Goal: Task Accomplishment & Management: Manage account settings

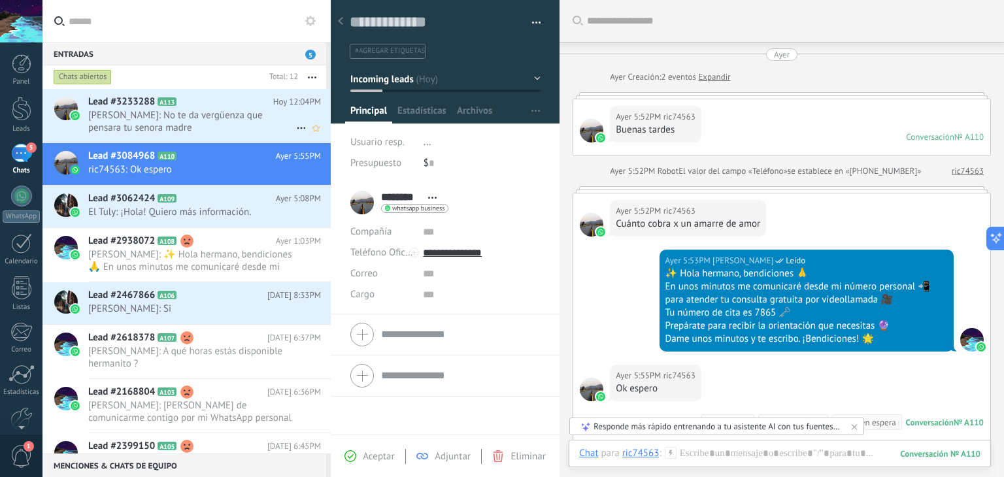
click at [198, 116] on span "[PERSON_NAME]: No te da vergüenza que pensara tu senora madre" at bounding box center [192, 121] width 208 height 25
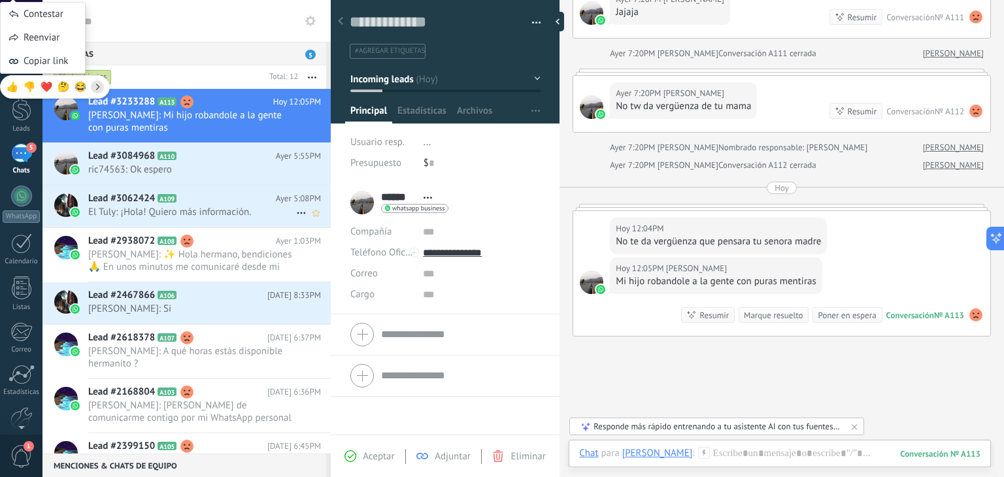
scroll to position [369, 0]
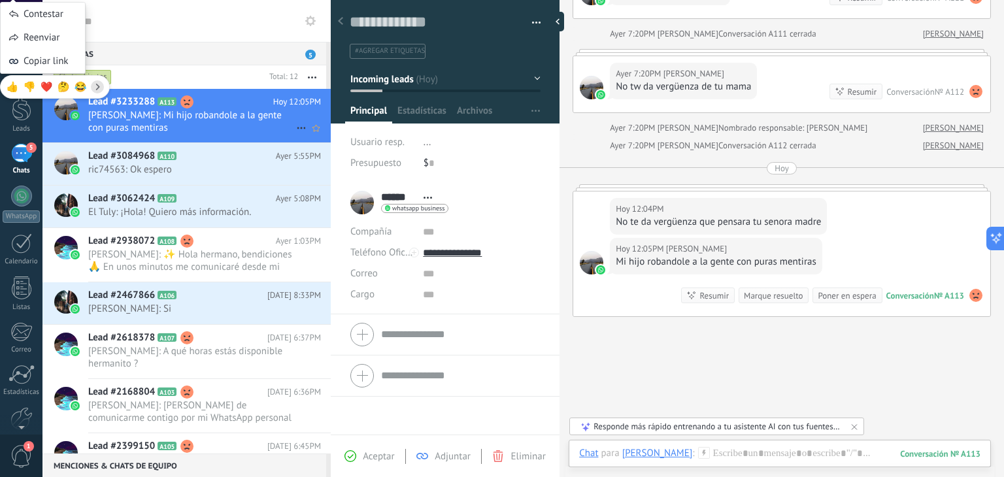
click at [296, 129] on icon at bounding box center [302, 128] width 16 height 16
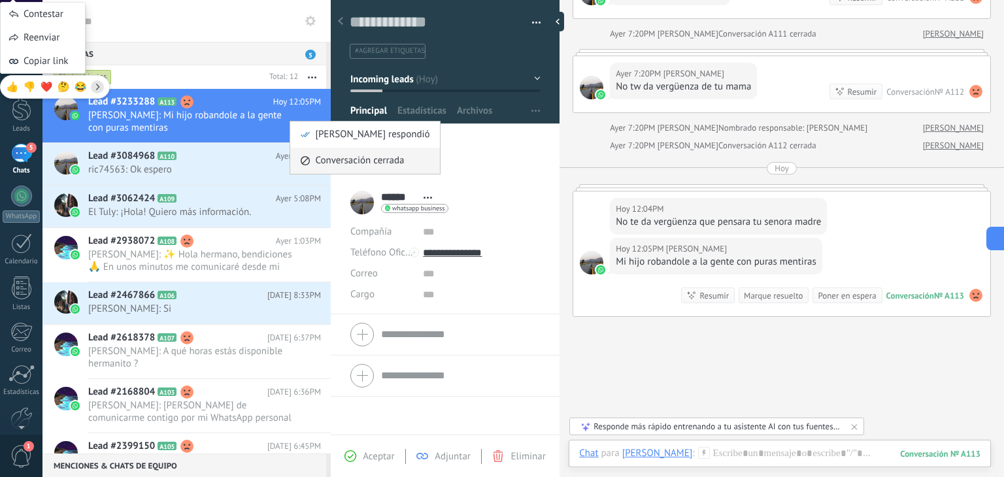
click at [324, 157] on span "Conversación cerrada" at bounding box center [359, 161] width 89 height 26
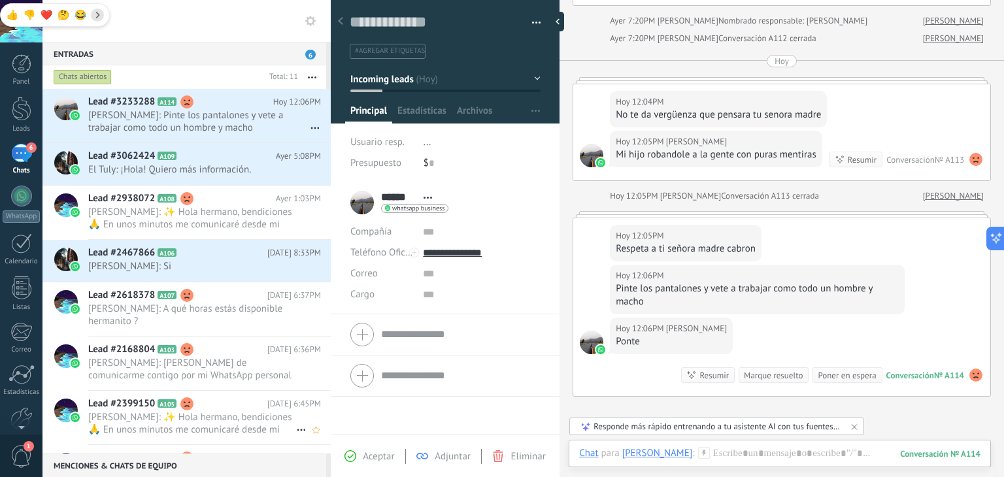
scroll to position [524, 0]
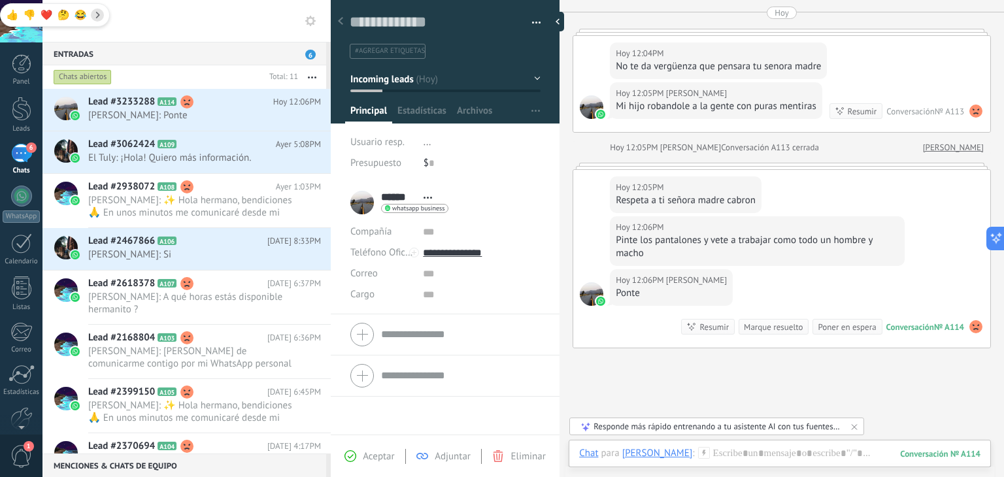
click at [537, 24] on span "button" at bounding box center [536, 25] width 9 height 3
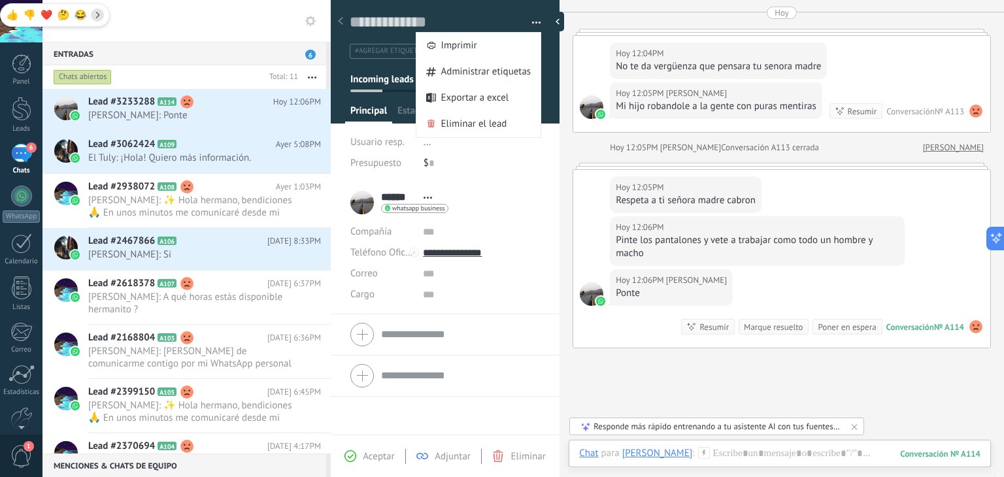
click at [536, 24] on span "button" at bounding box center [536, 25] width 9 height 3
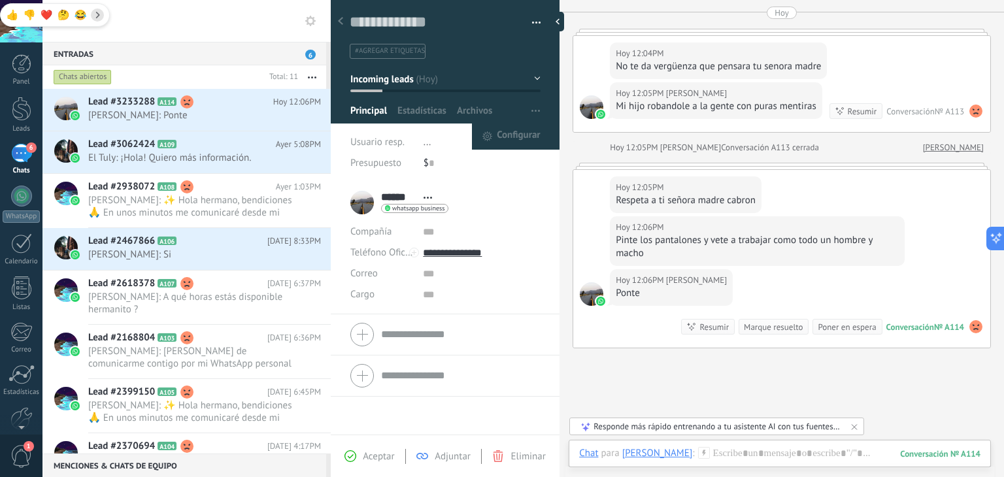
click at [536, 109] on button "button" at bounding box center [535, 111] width 19 height 25
click at [515, 134] on span "Configurar" at bounding box center [518, 137] width 43 height 26
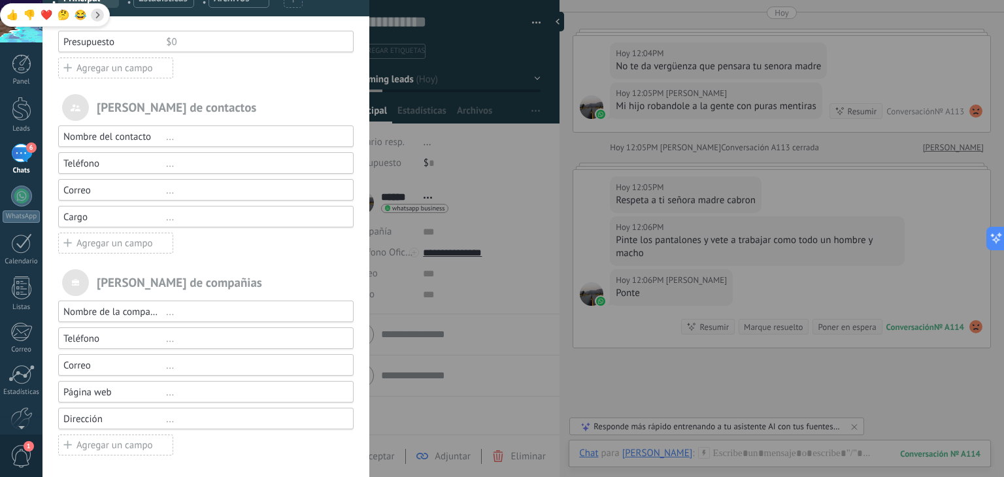
scroll to position [0, 0]
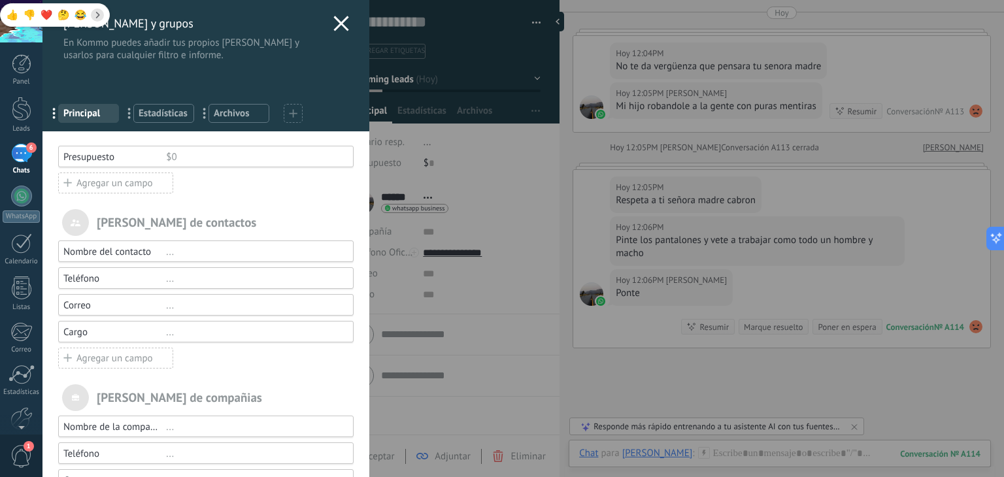
click at [339, 23] on use at bounding box center [341, 23] width 15 height 15
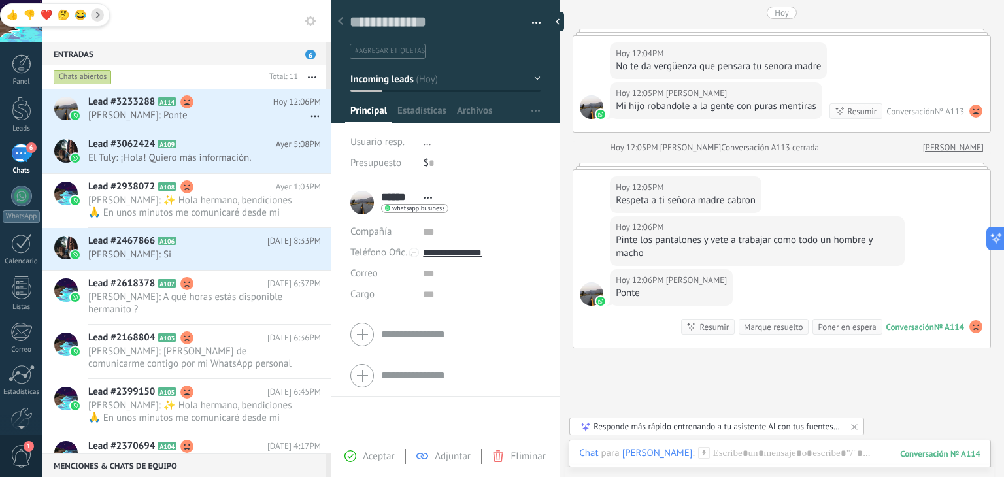
click at [528, 26] on button "button" at bounding box center [531, 23] width 19 height 20
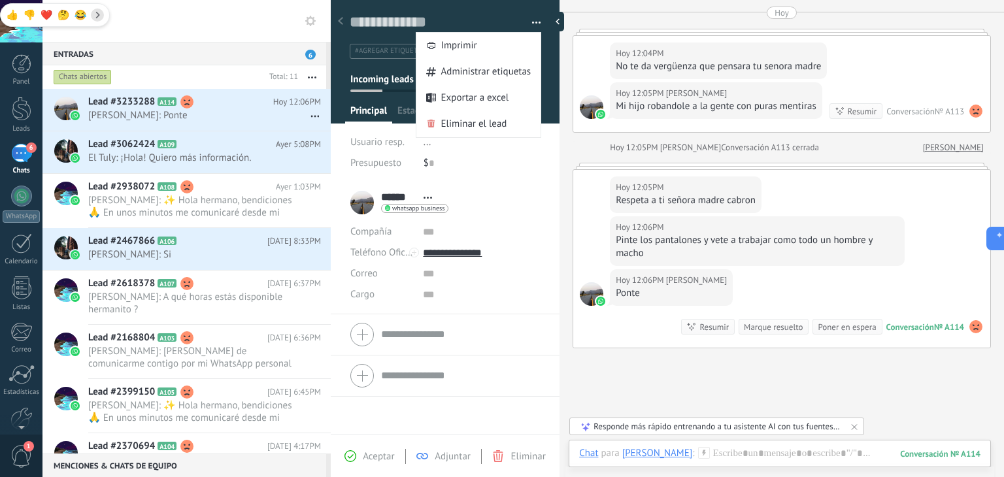
click at [528, 26] on button "button" at bounding box center [531, 23] width 19 height 20
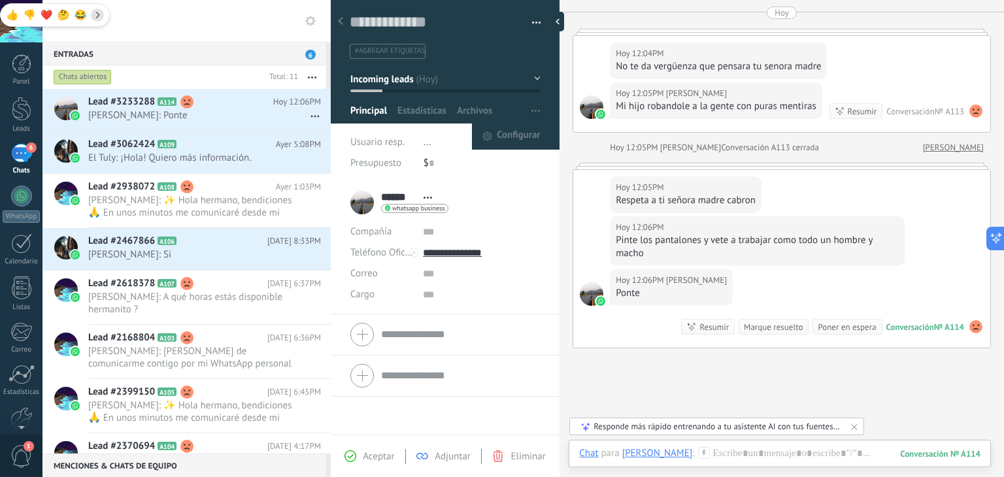
click at [526, 110] on button "button" at bounding box center [535, 111] width 19 height 25
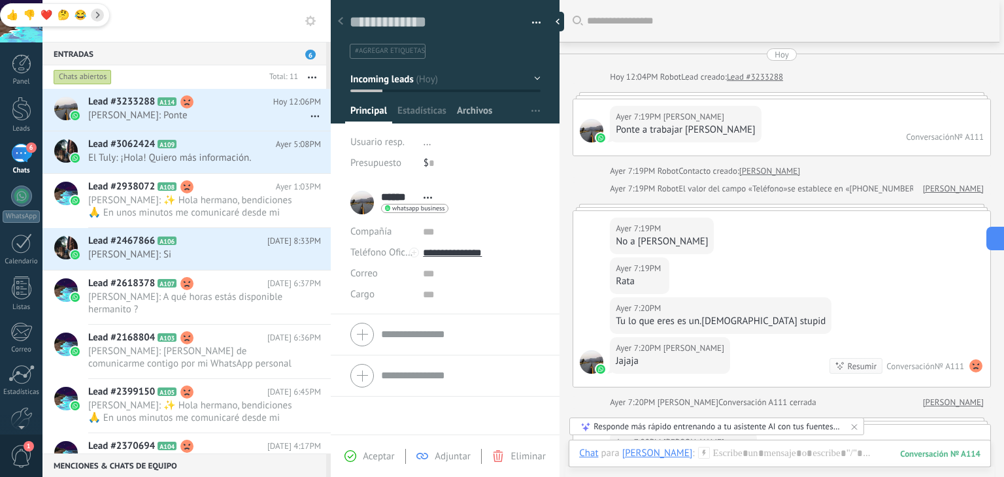
click at [476, 111] on span "Archivos" at bounding box center [474, 114] width 35 height 19
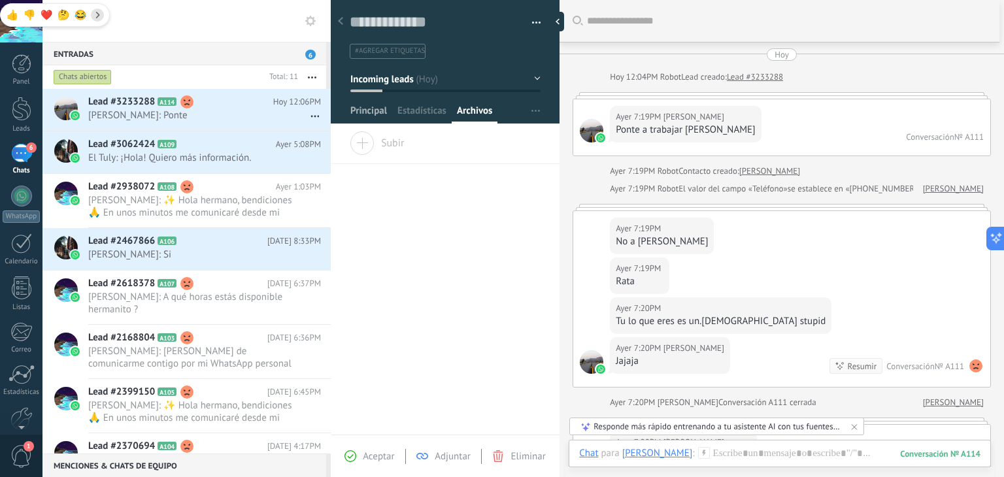
click at [368, 105] on span "Principal" at bounding box center [368, 114] width 37 height 19
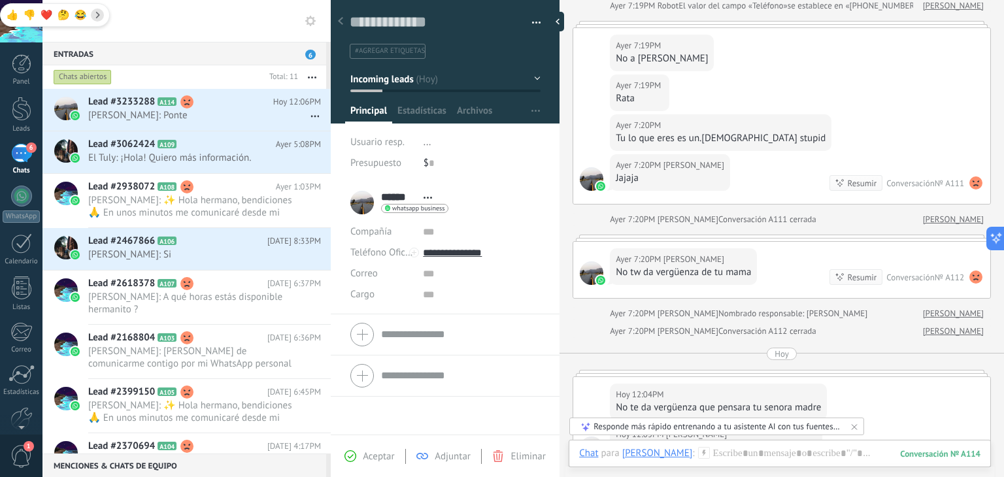
scroll to position [392, 0]
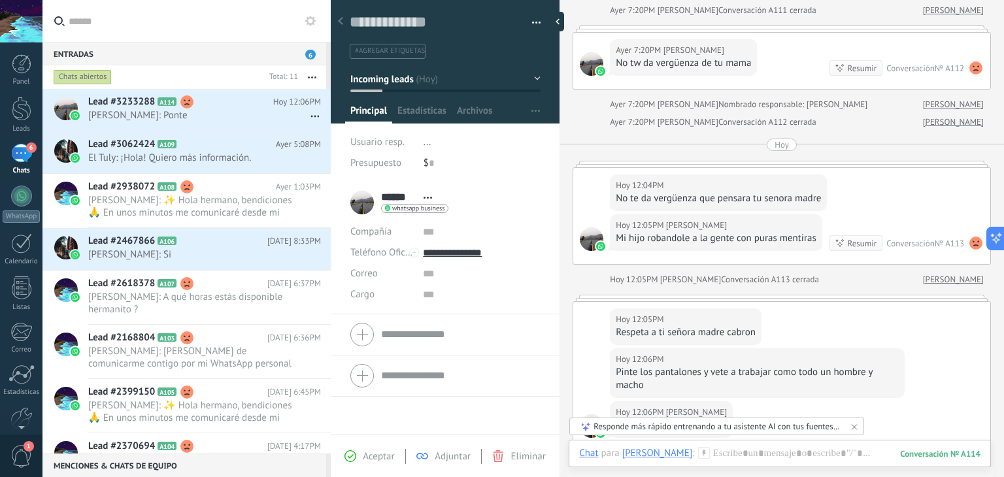
click at [16, 161] on div "6" at bounding box center [21, 153] width 21 height 19
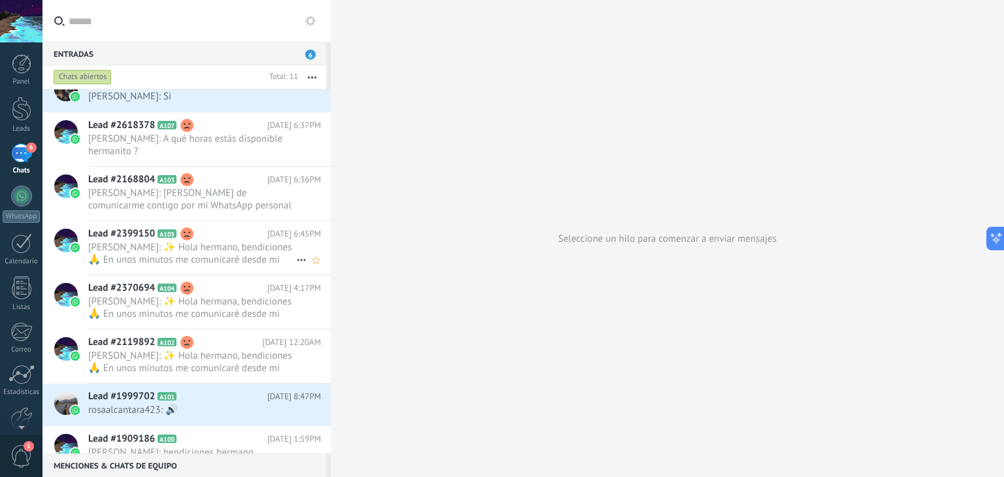
scroll to position [174, 0]
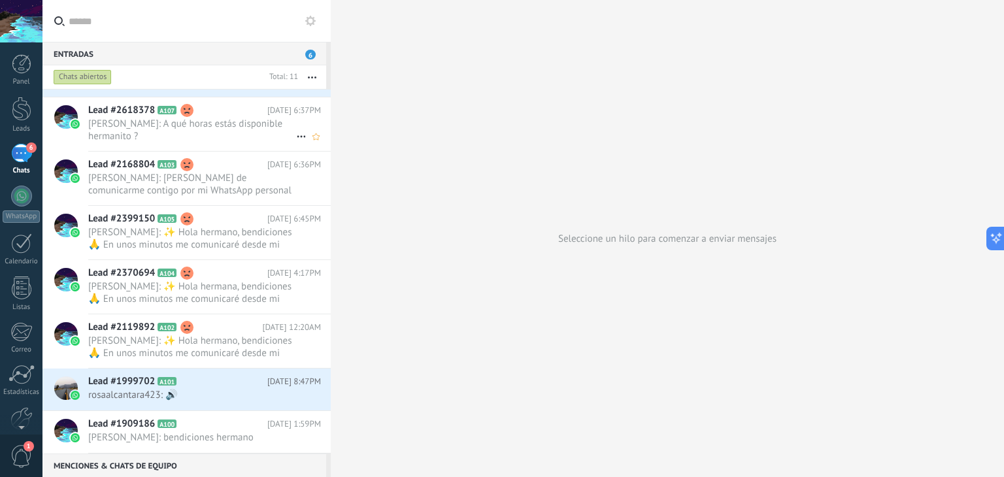
click at [160, 143] on div "Lead #2618378 A107 [DATE] 6:37PM [PERSON_NAME]: A qué horas estás disponible he…" at bounding box center [209, 124] width 243 height 54
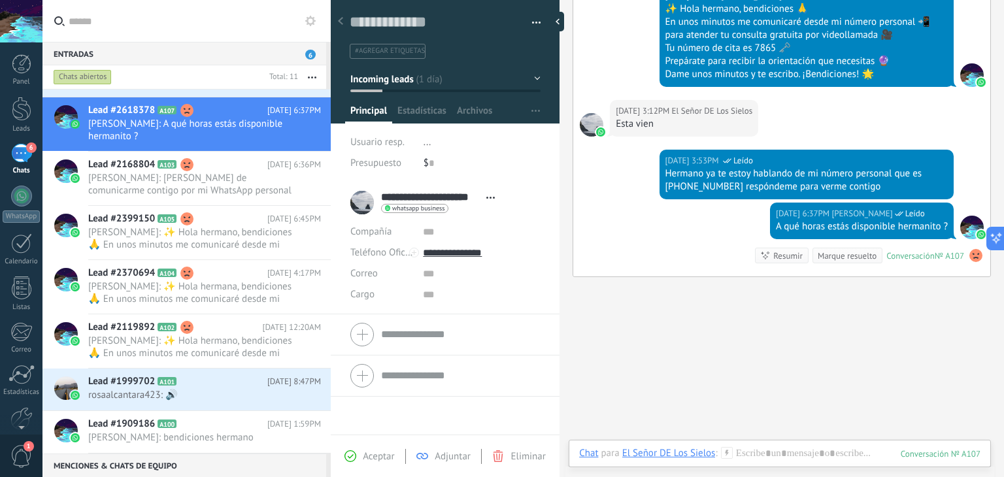
scroll to position [4, 0]
click at [24, 448] on span "1" at bounding box center [29, 446] width 10 height 10
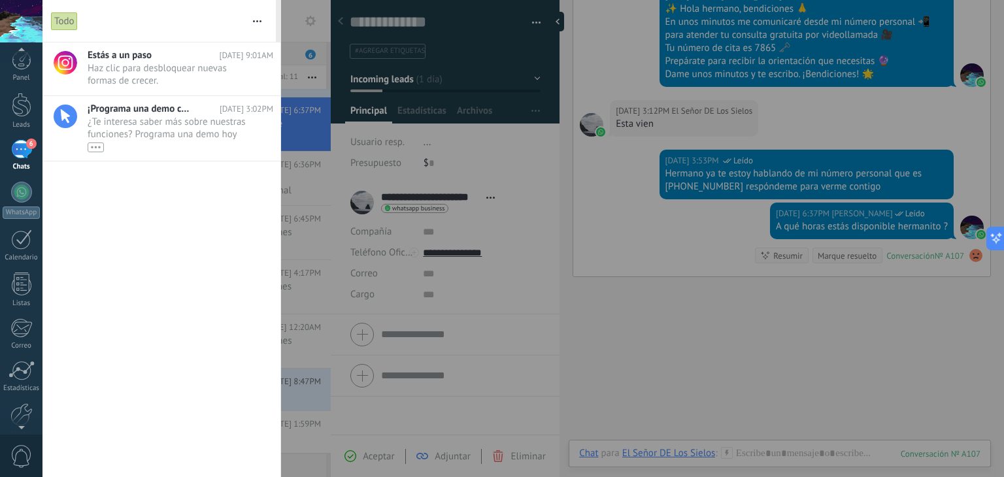
click at [24, 451] on span "0" at bounding box center [21, 456] width 22 height 23
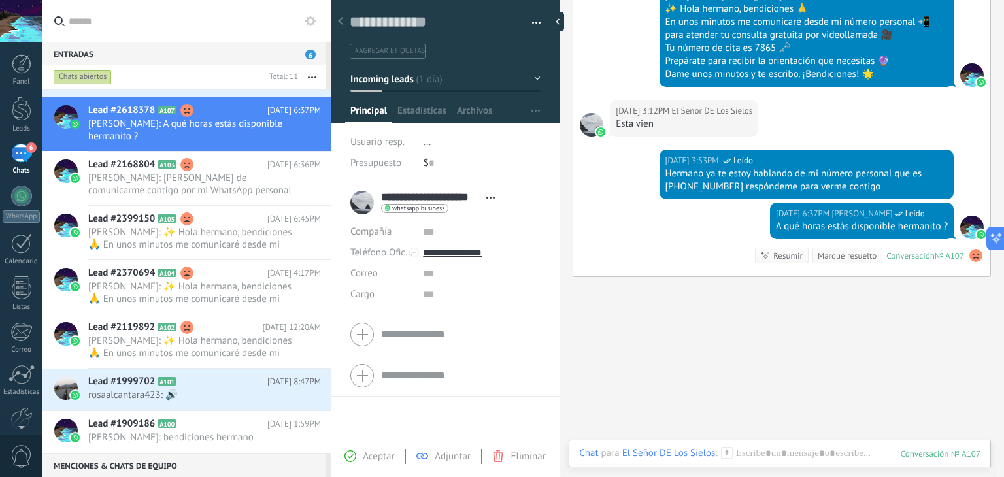
scroll to position [0, 0]
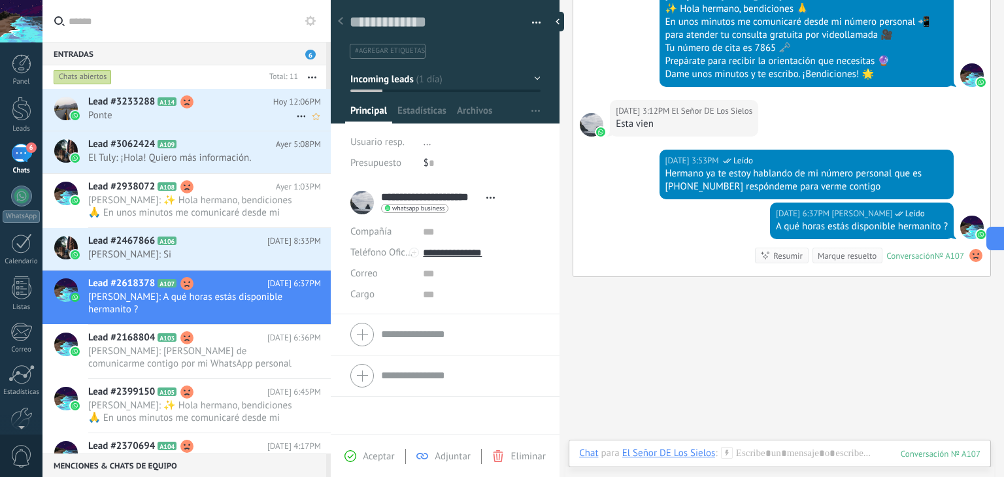
click at [214, 126] on div "Lead #3233288 A114 Hoy 12:06PM [GEOGRAPHIC_DATA]" at bounding box center [209, 109] width 243 height 41
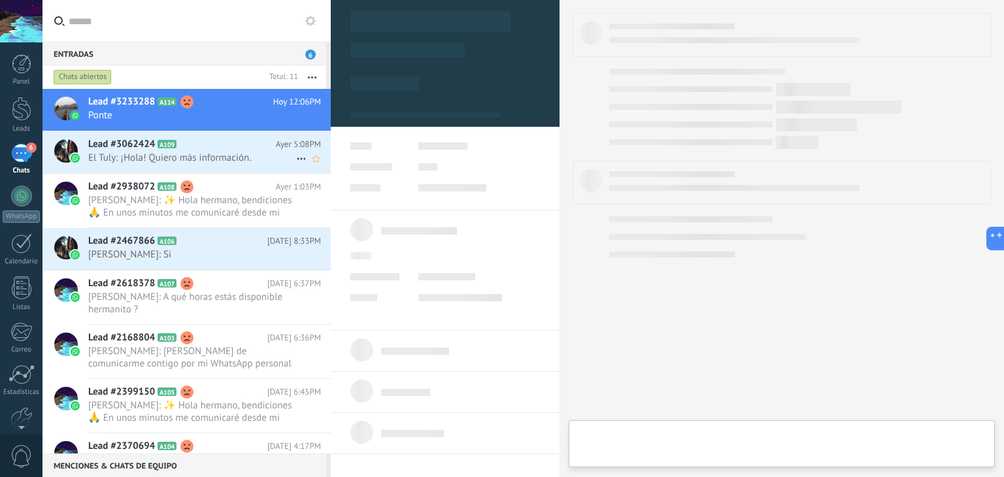
type textarea "**********"
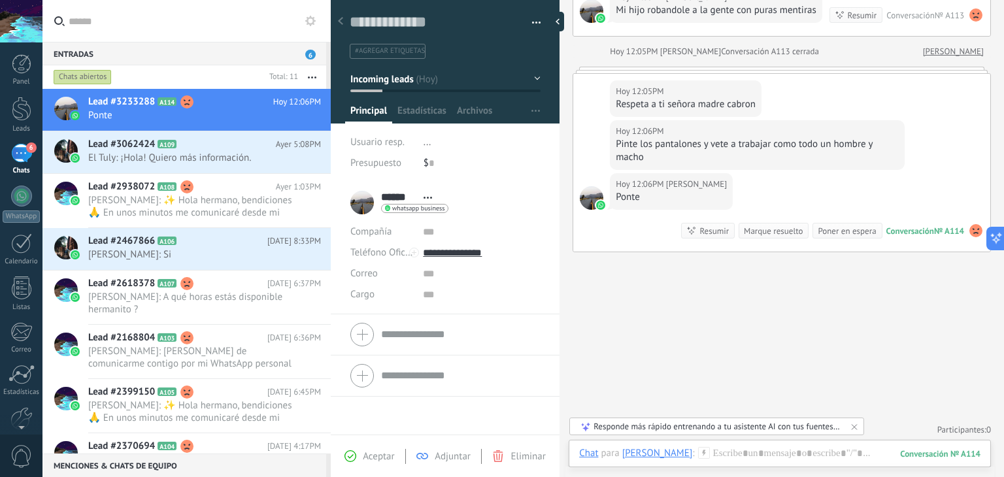
scroll to position [621, 0]
